Goal: Obtain resource: Obtain resource

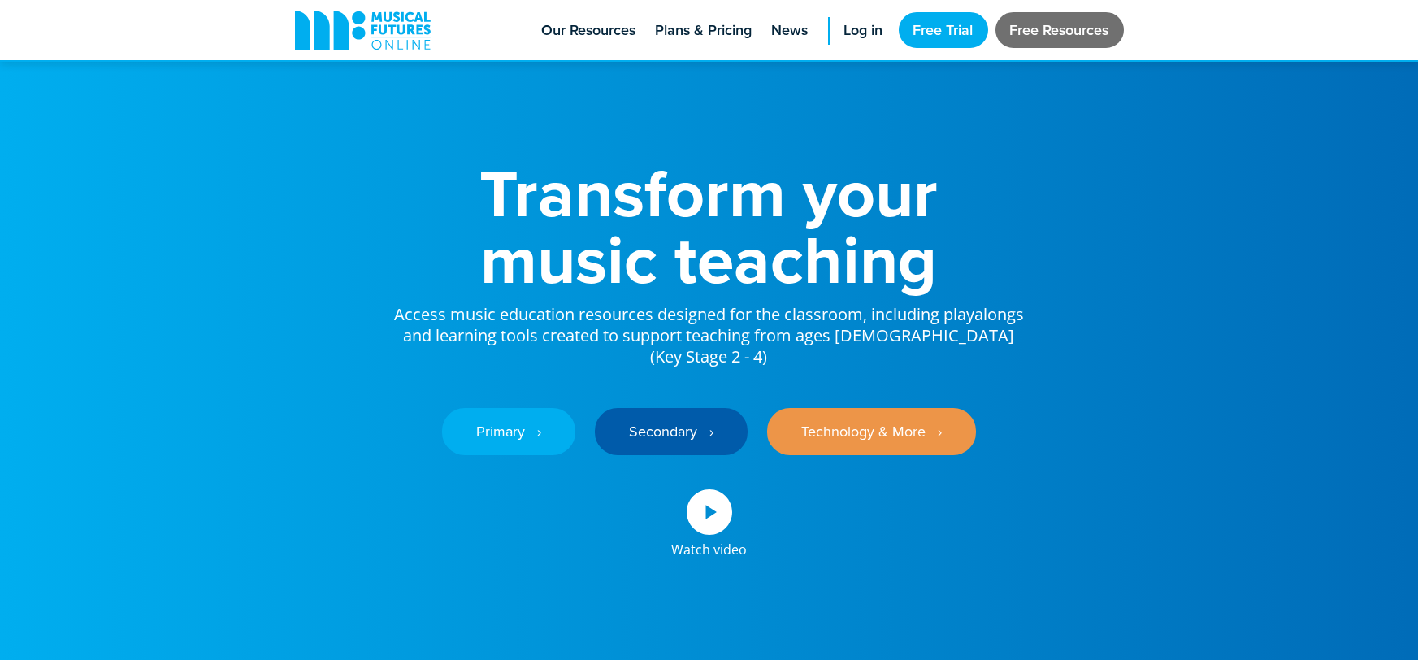
click at [1070, 43] on link "Free Resources" at bounding box center [1059, 30] width 128 height 36
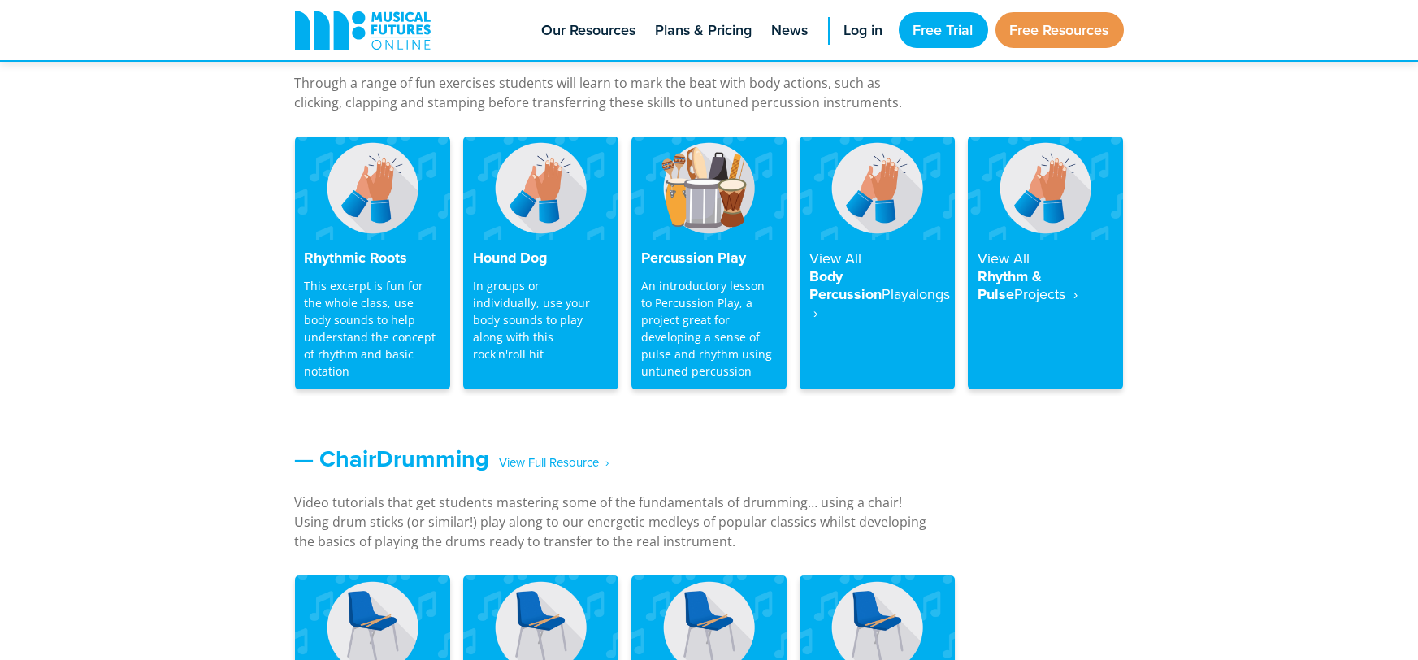
scroll to position [1449, 0]
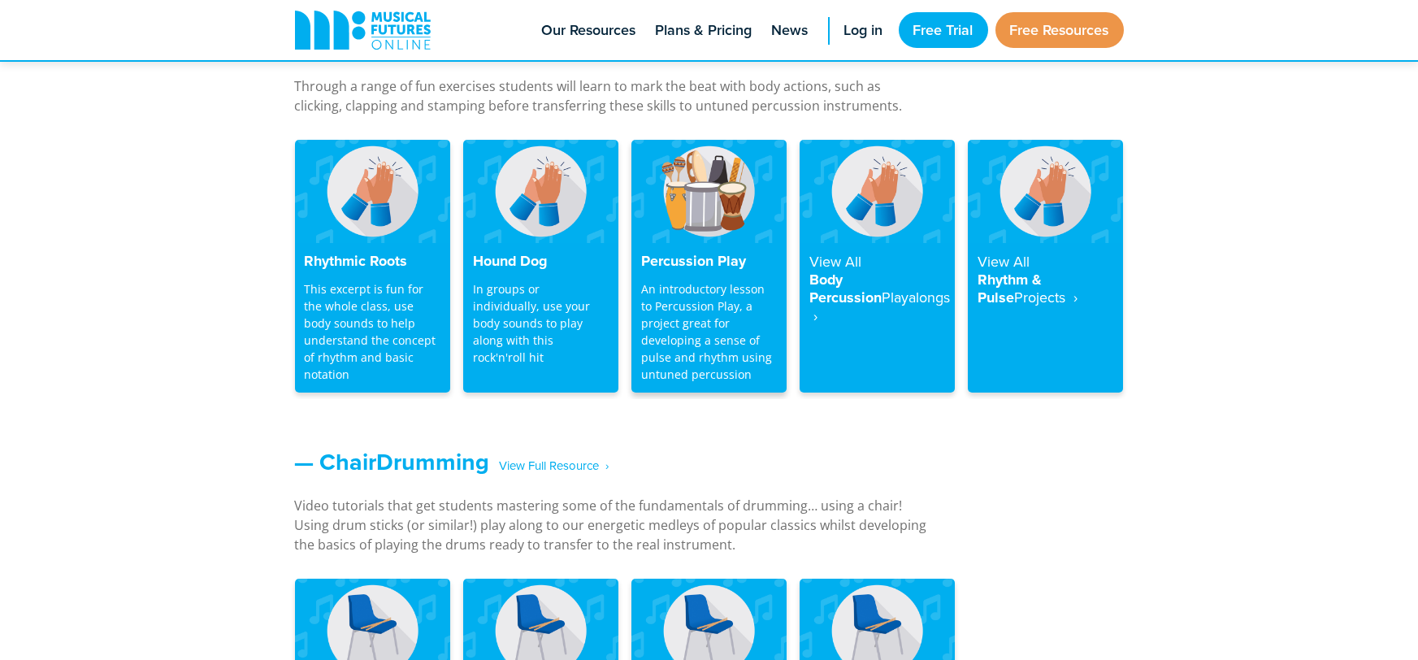
click at [683, 286] on p "An introductory lesson to Percussion Play, a project great for developing a sen…" at bounding box center [709, 331] width 136 height 102
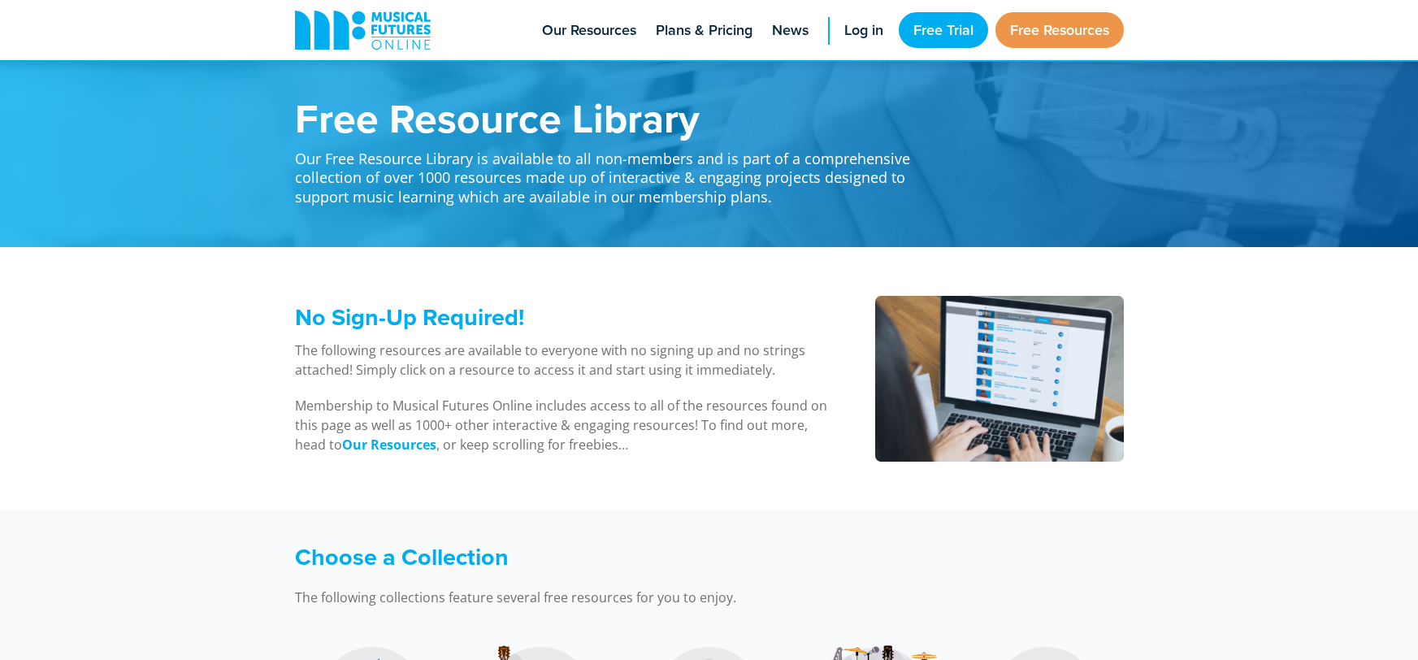
scroll to position [1346, 0]
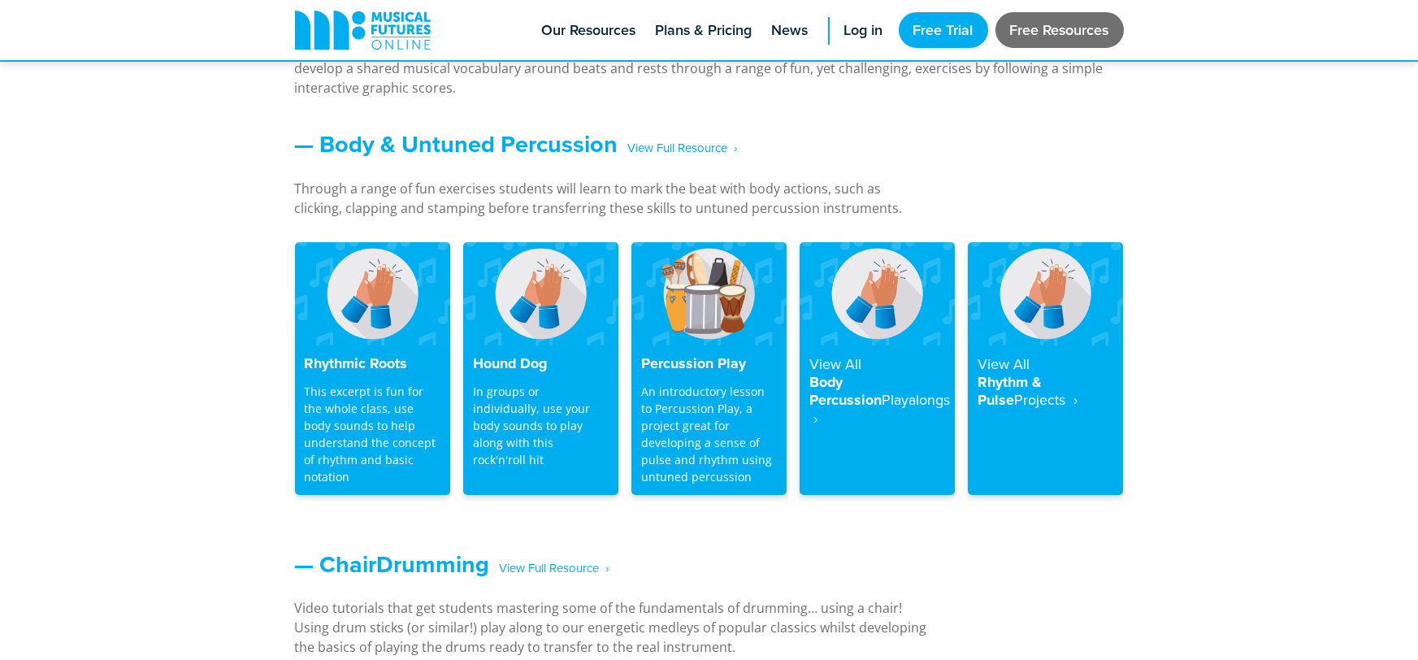
click at [1045, 42] on link "Free Resources" at bounding box center [1059, 30] width 128 height 36
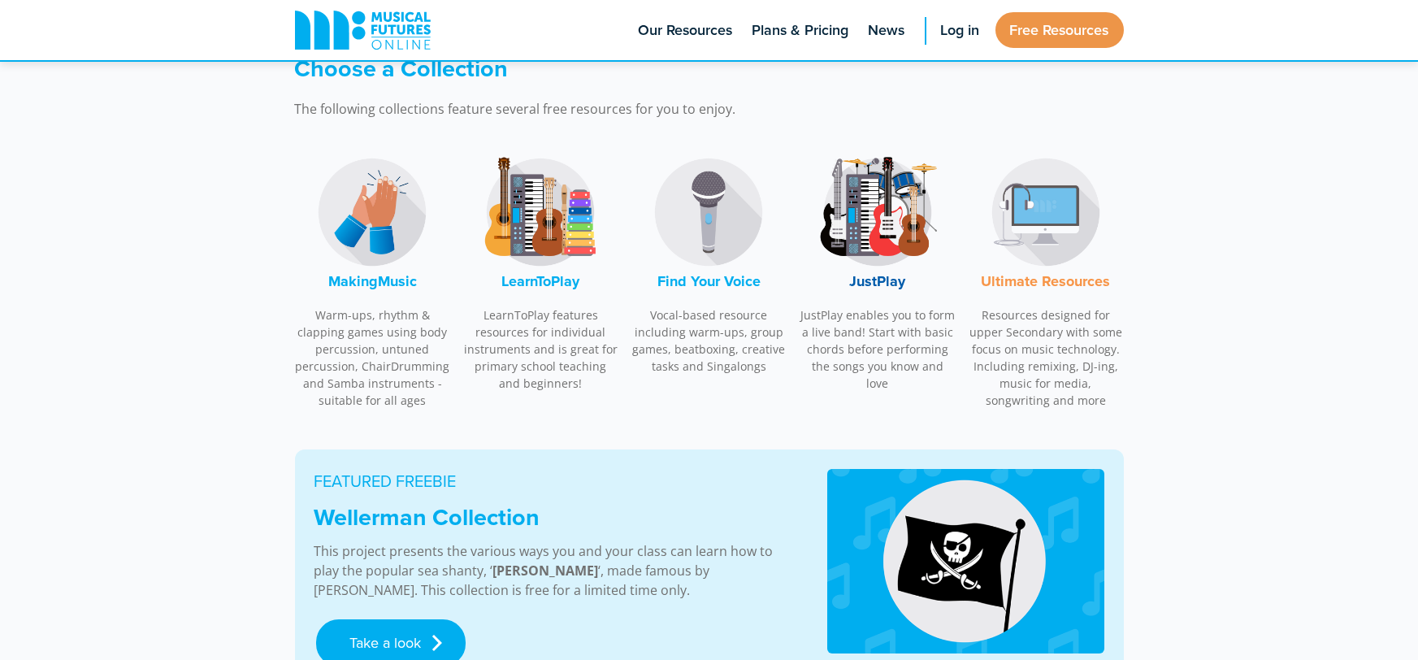
scroll to position [505, 0]
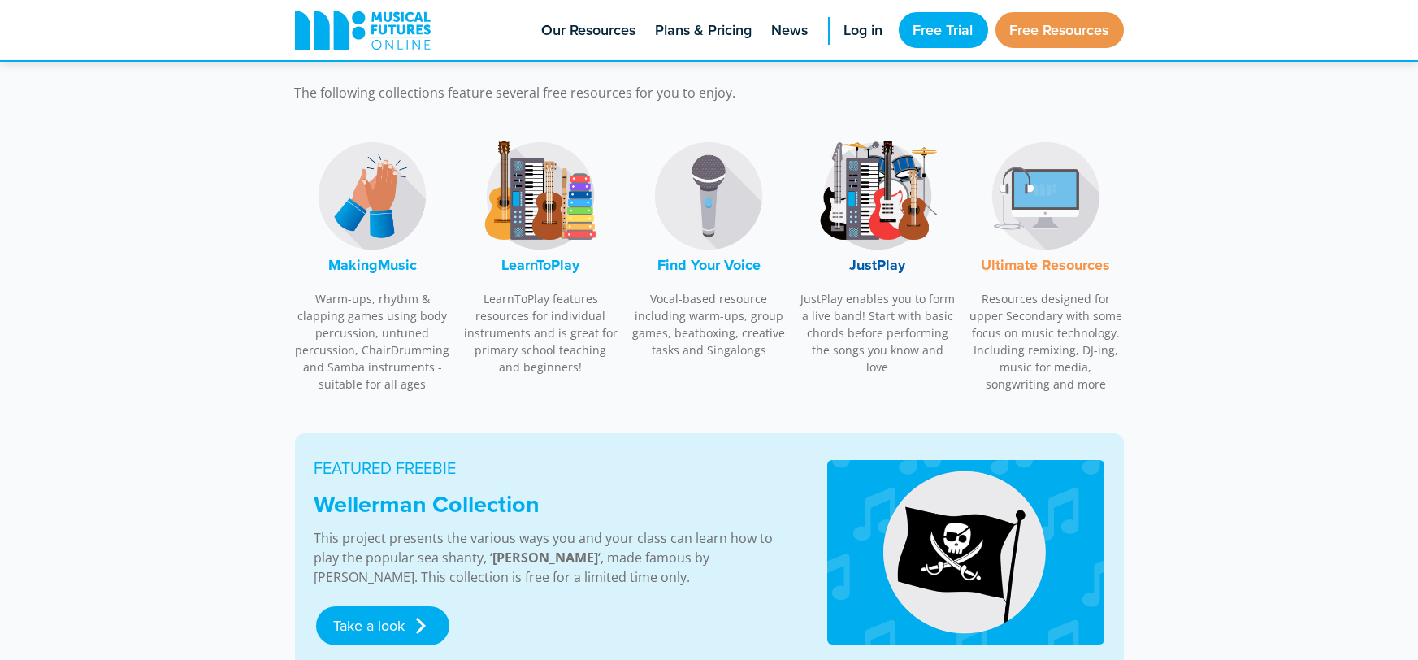
click at [709, 225] on img at bounding box center [709, 196] width 122 height 122
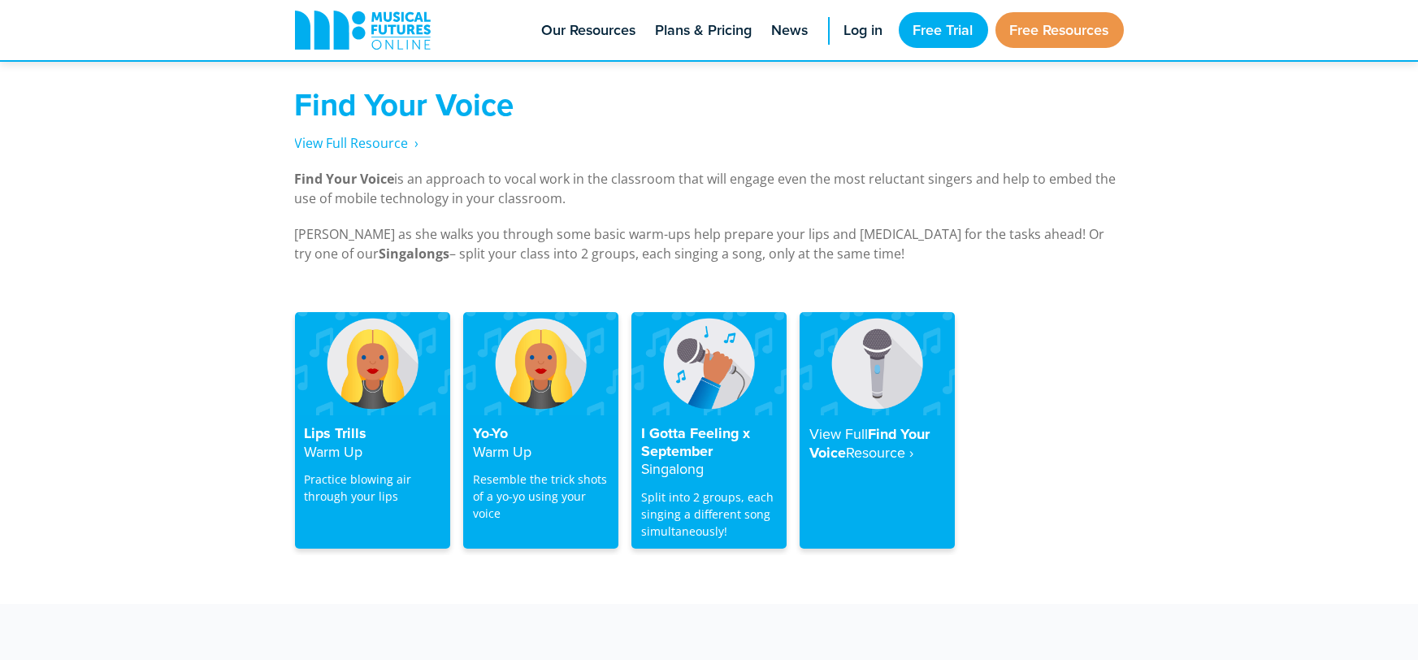
scroll to position [3101, 0]
click at [370, 470] on p "Practice blowing air through your lips" at bounding box center [373, 487] width 136 height 34
